Goal: Task Accomplishment & Management: Complete application form

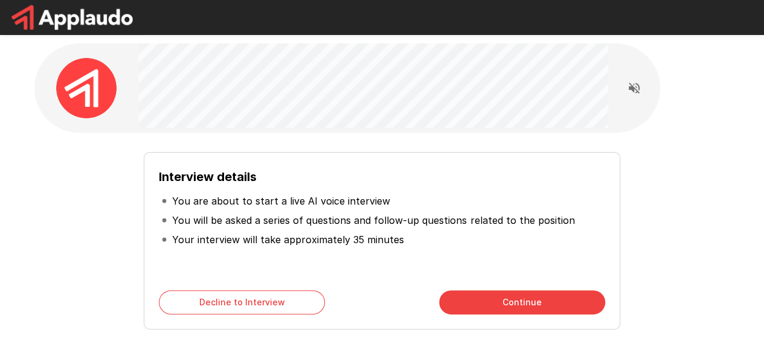
scroll to position [77, 0]
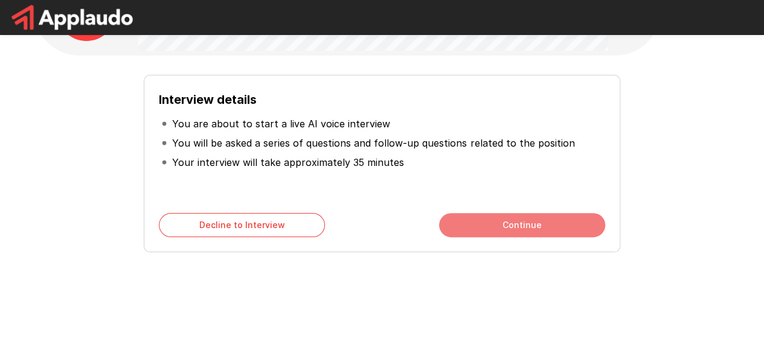
click at [498, 231] on button "Continue" at bounding box center [522, 225] width 166 height 24
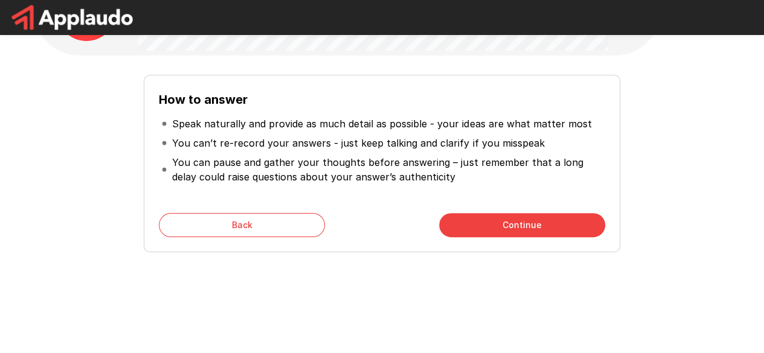
click at [499, 221] on button "Continue" at bounding box center [522, 225] width 166 height 24
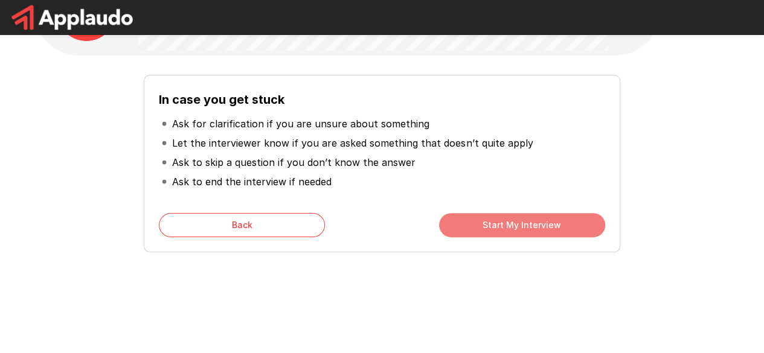
click at [498, 225] on button "Start My Interview" at bounding box center [522, 225] width 166 height 24
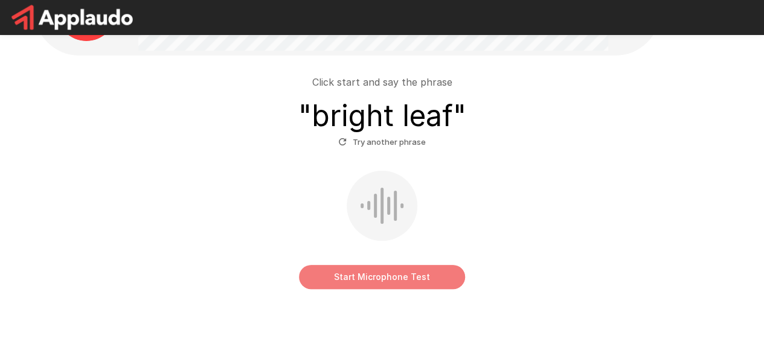
click at [370, 281] on button "Start Microphone Test" at bounding box center [382, 277] width 166 height 24
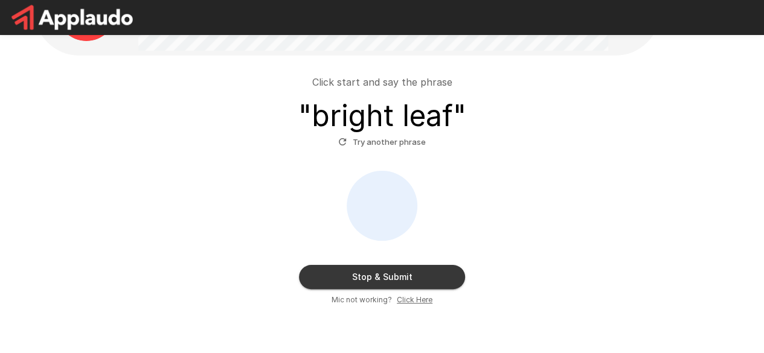
click at [401, 273] on button "Stop & Submit" at bounding box center [382, 277] width 166 height 24
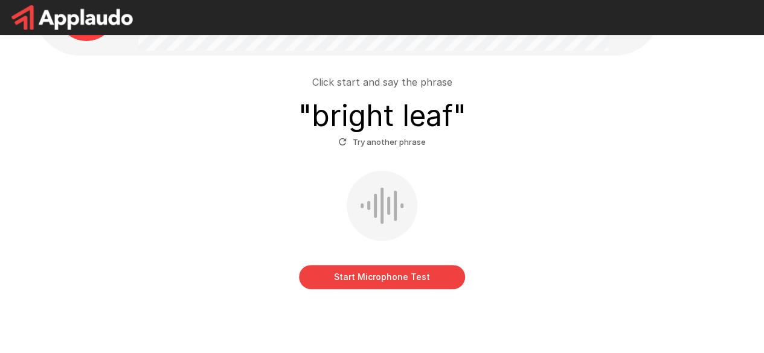
scroll to position [68, 0]
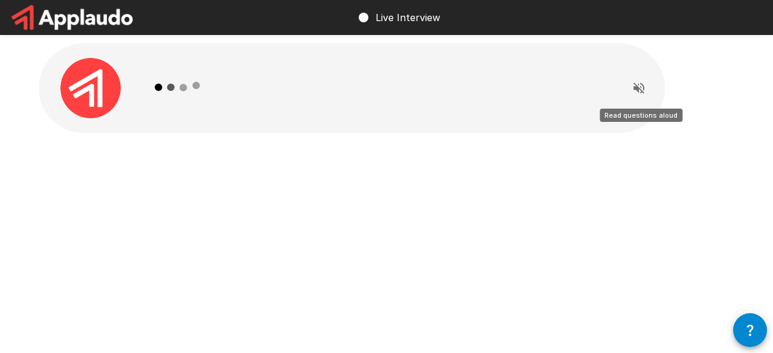
click at [640, 86] on icon "Read questions aloud" at bounding box center [639, 88] width 14 height 14
click at [634, 89] on icon "Stop reading questions aloud" at bounding box center [639, 88] width 11 height 11
click at [634, 89] on icon "Read questions aloud" at bounding box center [639, 88] width 11 height 11
click at [453, 114] on div at bounding box center [378, 87] width 470 height 89
click at [365, 216] on div at bounding box center [386, 115] width 725 height 230
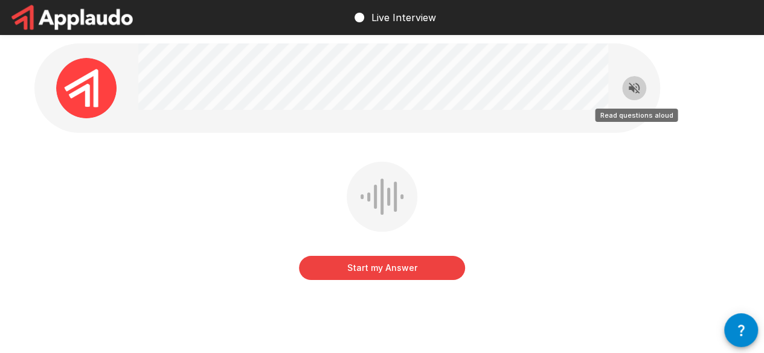
click at [628, 86] on icon "Read questions aloud" at bounding box center [634, 88] width 14 height 14
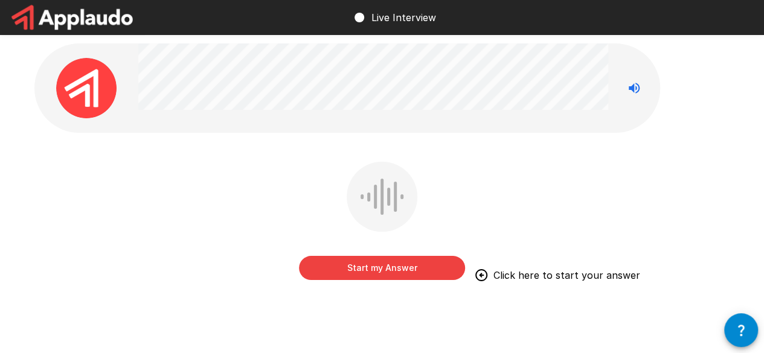
click at [389, 266] on button "Start my Answer" at bounding box center [382, 268] width 166 height 24
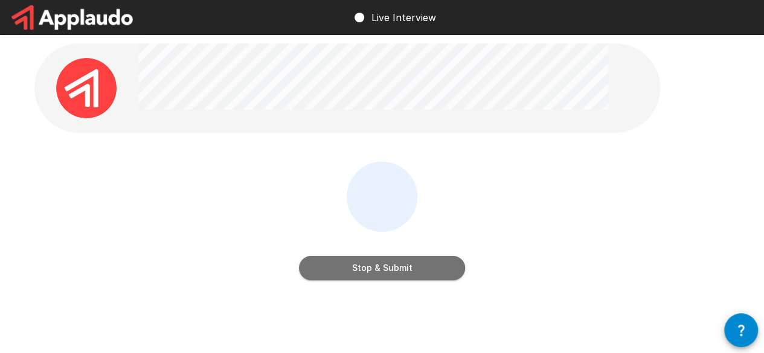
click at [389, 266] on button "Stop & Submit" at bounding box center [382, 268] width 166 height 24
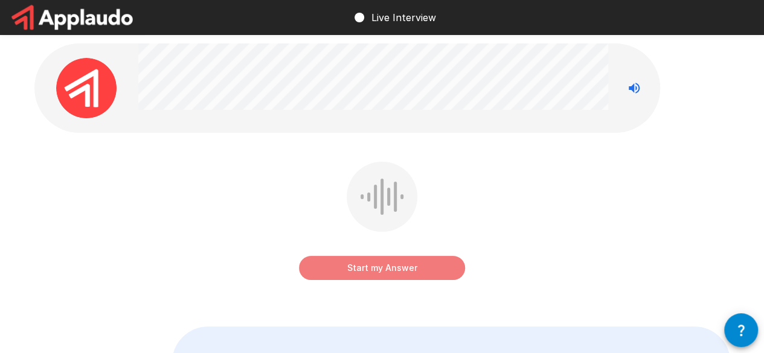
click at [417, 266] on button "Start my Answer" at bounding box center [382, 268] width 166 height 24
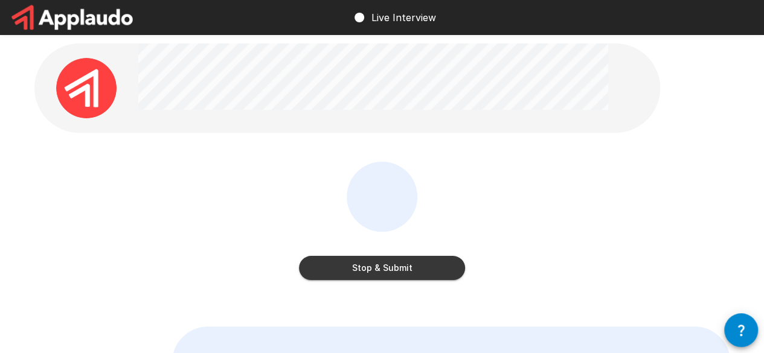
click at [417, 266] on button "Stop & Submit" at bounding box center [382, 268] width 166 height 24
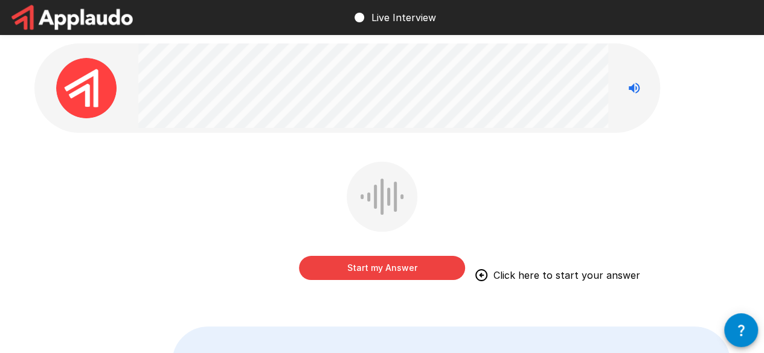
click at [417, 266] on button "Start my Answer" at bounding box center [382, 268] width 166 height 24
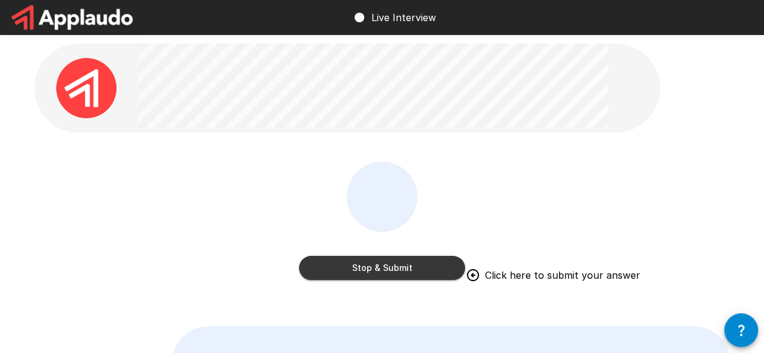
click at [417, 266] on button "Stop & Submit" at bounding box center [382, 268] width 166 height 24
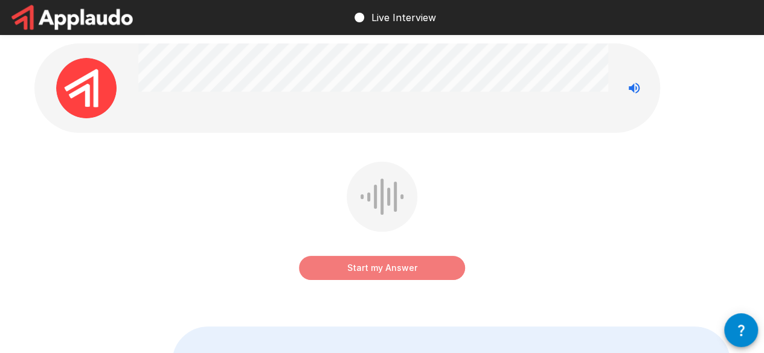
click at [337, 266] on button "Start my Answer" at bounding box center [382, 268] width 166 height 24
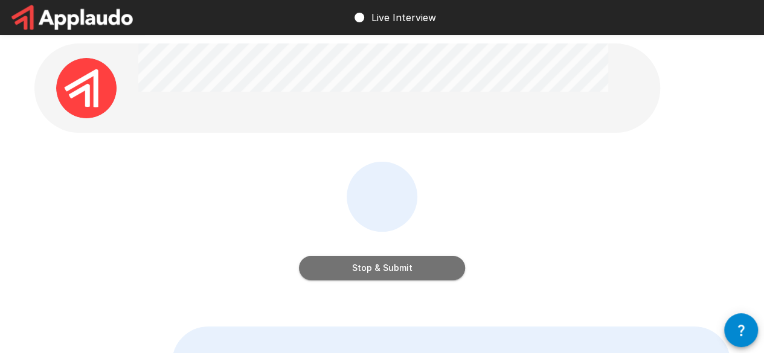
click at [402, 271] on button "Stop & Submit" at bounding box center [382, 268] width 166 height 24
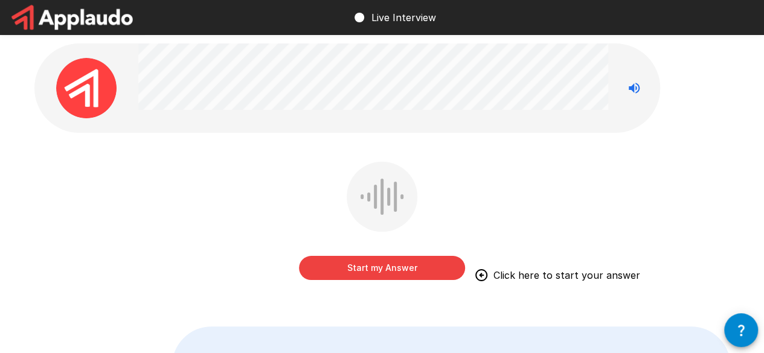
click at [365, 262] on button "Start my Answer" at bounding box center [382, 268] width 166 height 24
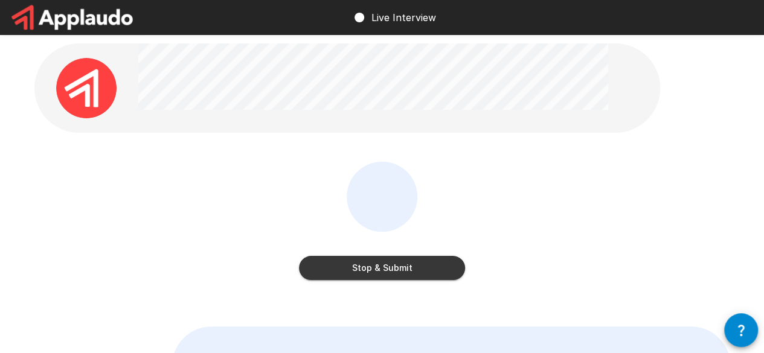
click at [365, 262] on button "Stop & Submit" at bounding box center [382, 268] width 166 height 24
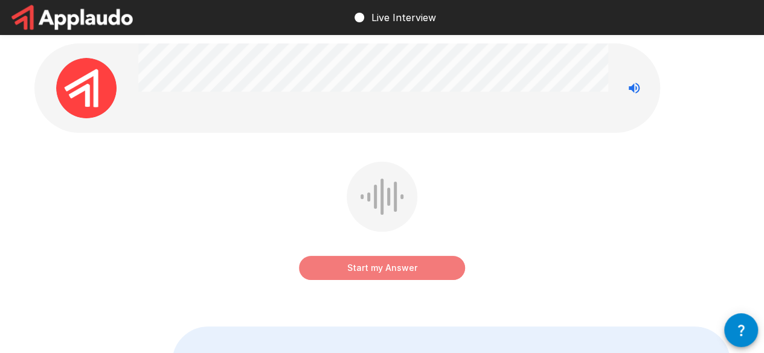
click at [382, 266] on button "Start my Answer" at bounding box center [382, 268] width 166 height 24
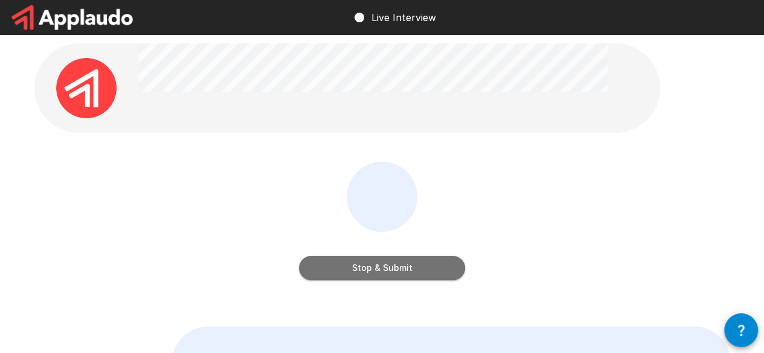
click at [382, 266] on button "Stop & Submit" at bounding box center [382, 268] width 166 height 24
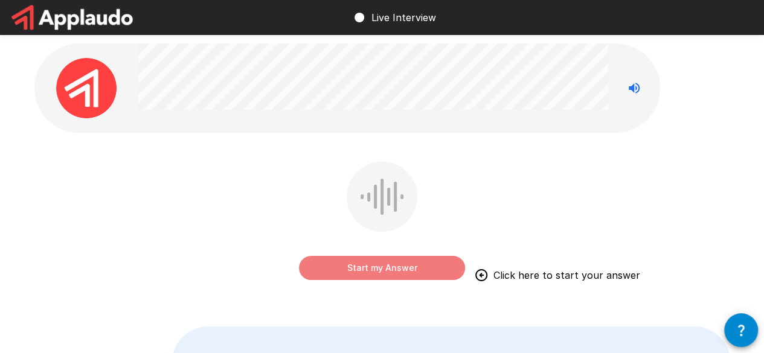
click at [373, 262] on button "Start my Answer" at bounding box center [382, 268] width 166 height 24
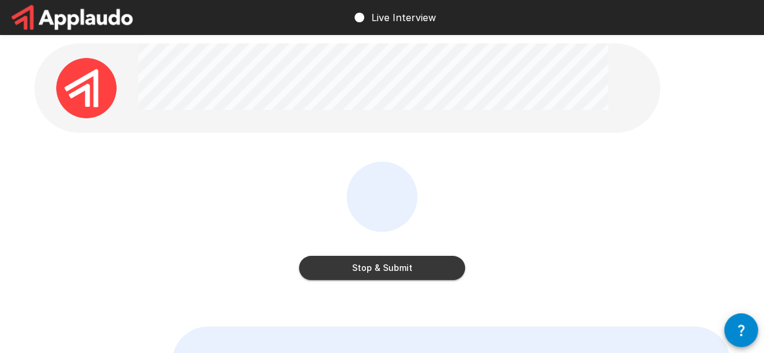
click at [373, 262] on button "Stop & Submit" at bounding box center [382, 268] width 166 height 24
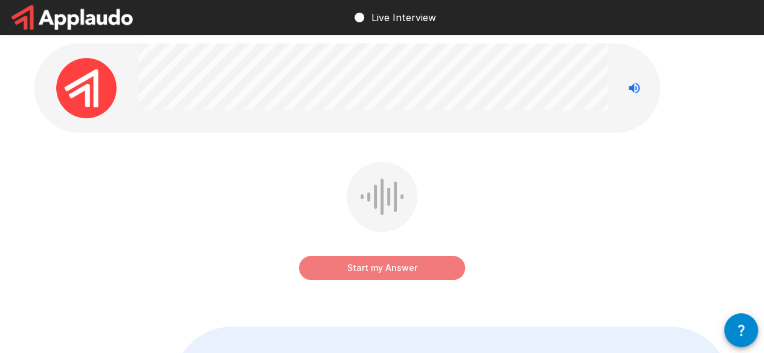
click at [350, 266] on button "Start my Answer" at bounding box center [382, 268] width 166 height 24
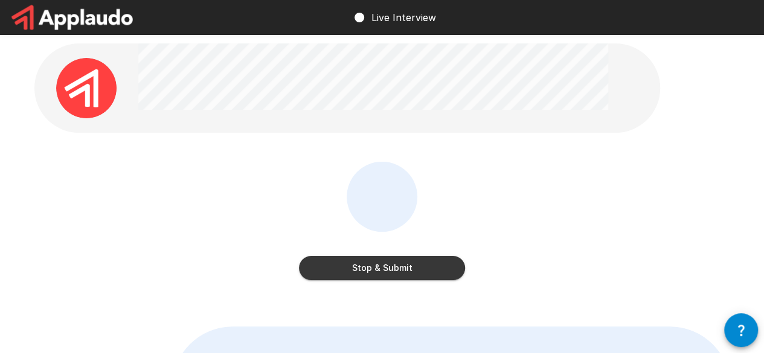
click at [350, 266] on button "Stop & Submit" at bounding box center [382, 268] width 166 height 24
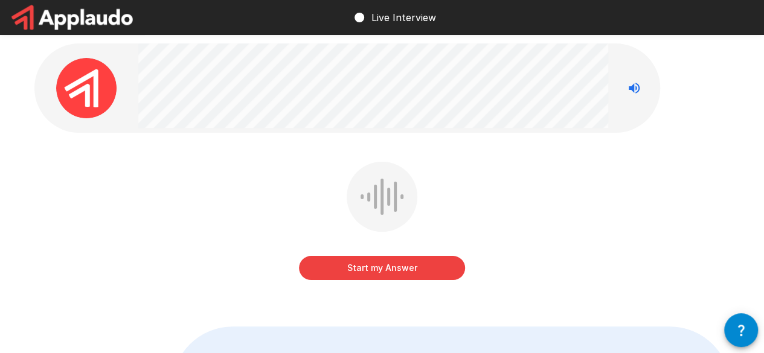
click at [350, 266] on button "Start my Answer" at bounding box center [382, 268] width 166 height 24
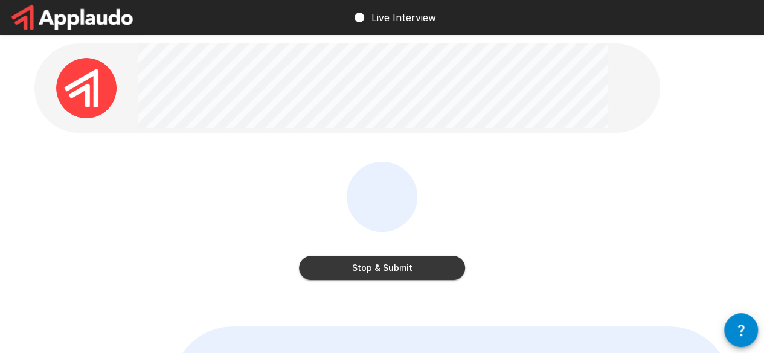
click at [350, 266] on button "Stop & Submit" at bounding box center [382, 268] width 166 height 24
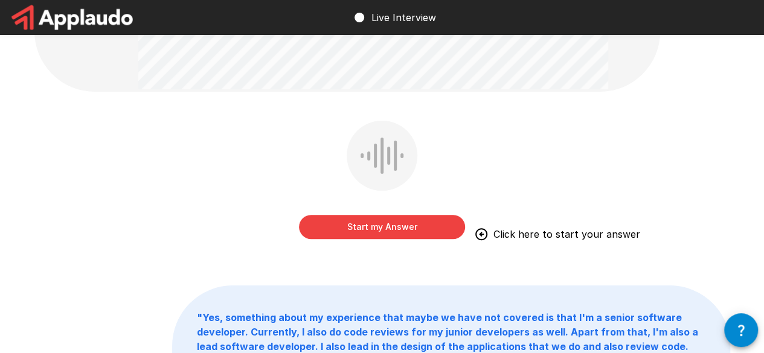
scroll to position [205, 0]
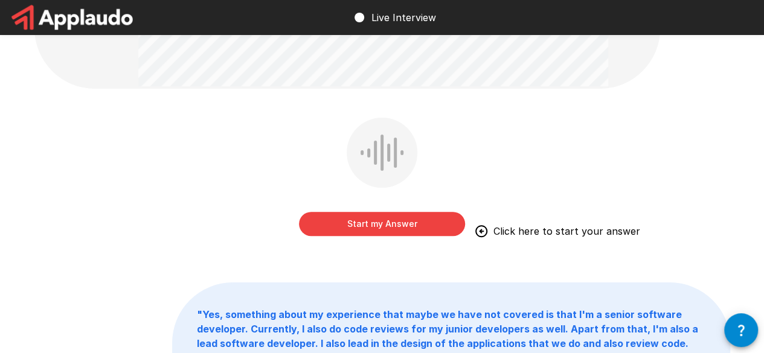
click at [349, 222] on button "Start my Answer" at bounding box center [382, 224] width 166 height 24
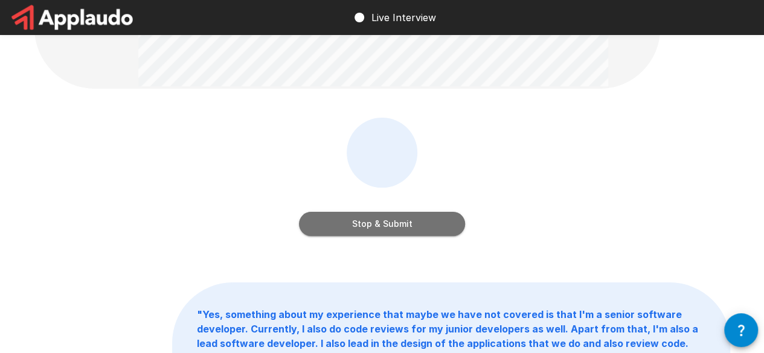
click at [349, 222] on button "Stop & Submit" at bounding box center [382, 224] width 166 height 24
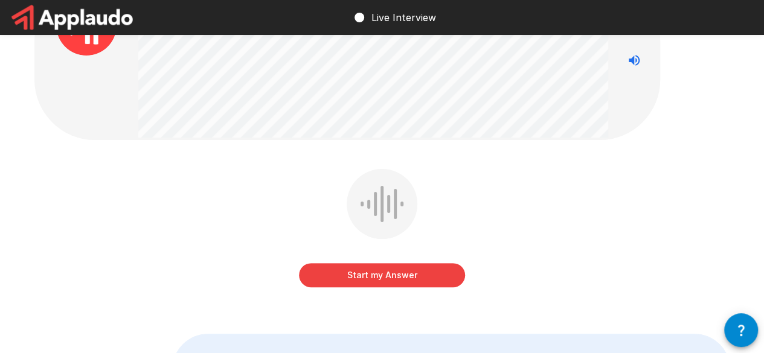
scroll to position [63, 0]
click at [344, 277] on button "Start my Answer" at bounding box center [382, 275] width 166 height 24
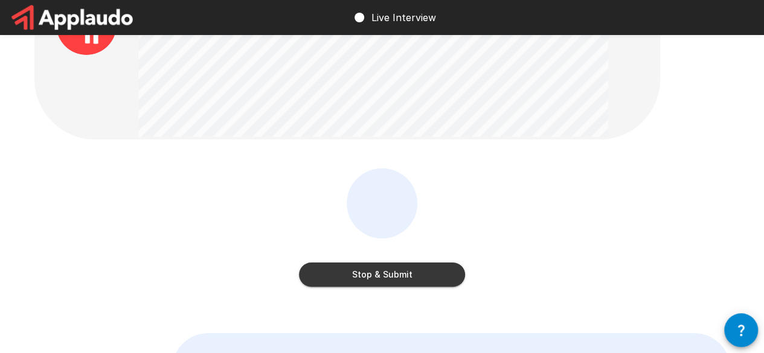
click at [344, 277] on button "Stop & Submit" at bounding box center [382, 275] width 166 height 24
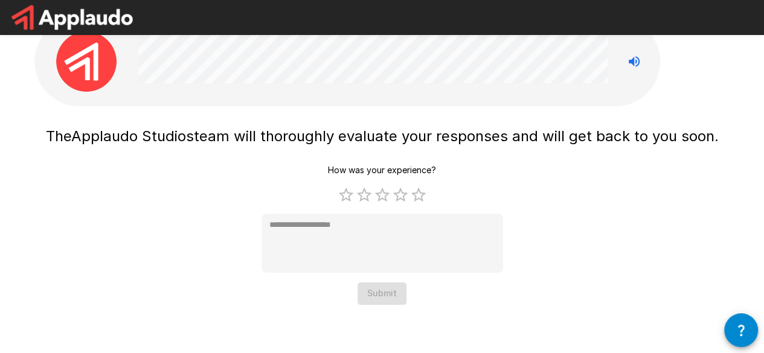
scroll to position [19, 0]
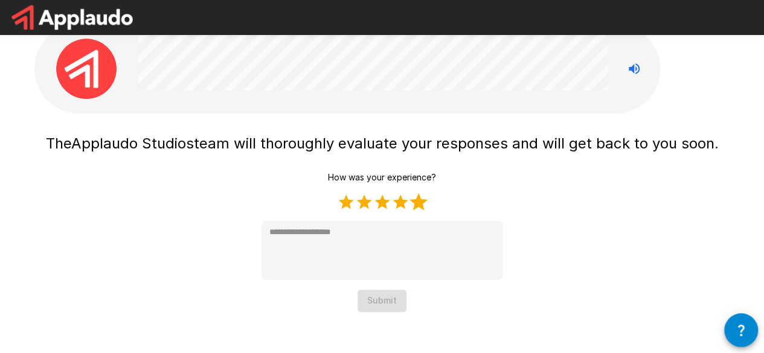
click at [417, 210] on label "5 Stars" at bounding box center [419, 202] width 18 height 18
type textarea "*"
click at [382, 302] on button "Submit" at bounding box center [382, 301] width 49 height 22
